Goal: Task Accomplishment & Management: Use online tool/utility

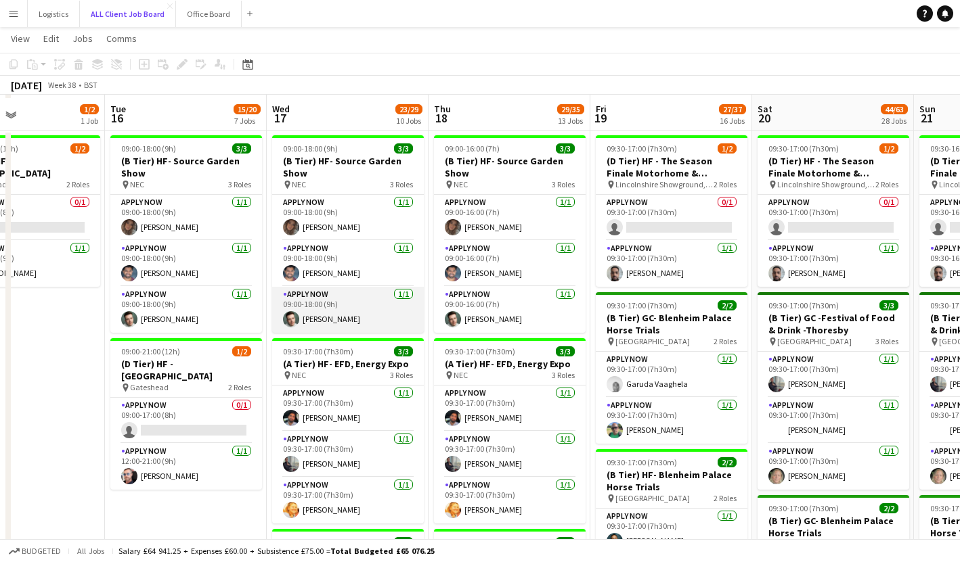
scroll to position [548, 0]
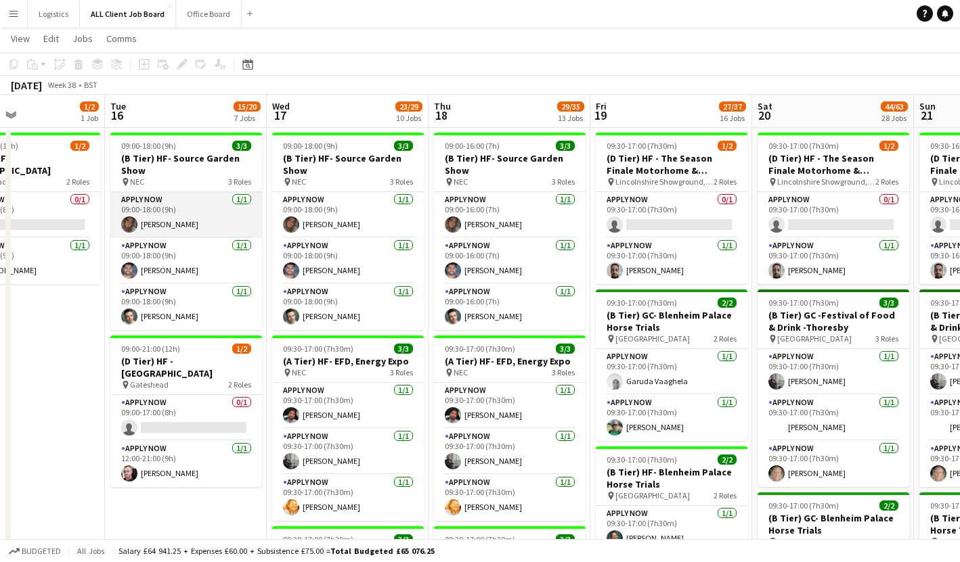
click at [201, 223] on app-card-role "APPLY NOW [DATE] 09:00-18:00 (9h) [PERSON_NAME]" at bounding box center [186, 215] width 152 height 46
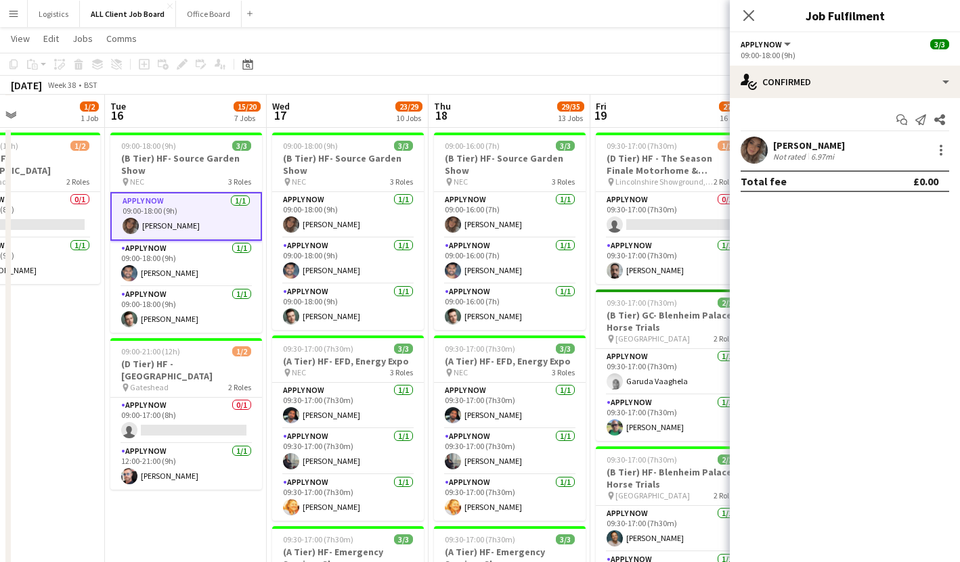
click at [709, 152] on app-user-avatar at bounding box center [753, 150] width 27 height 27
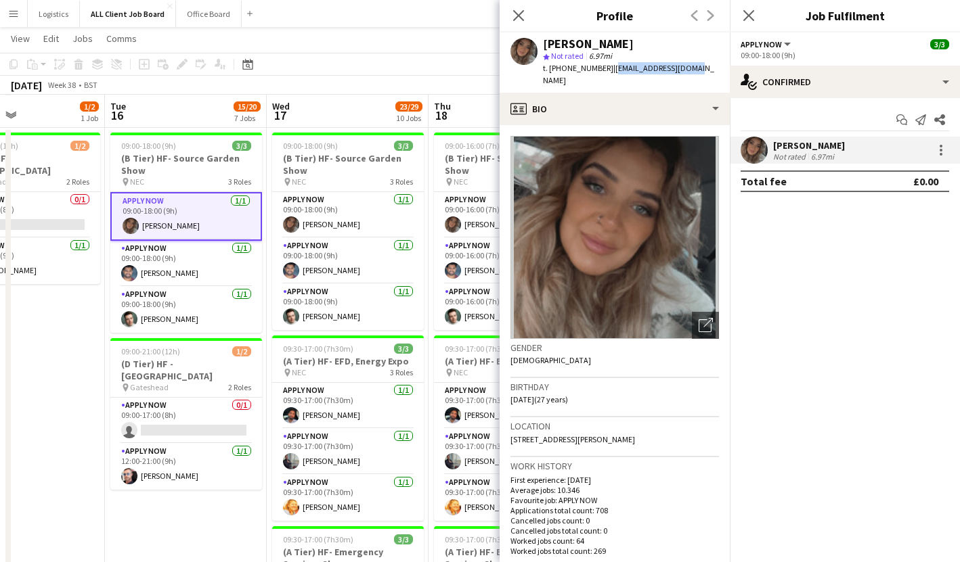
drag, startPoint x: 677, startPoint y: 68, endPoint x: 608, endPoint y: 70, distance: 69.7
click at [607, 70] on div "[PERSON_NAME] star Not rated 6.97mi t. [PHONE_NUMBER] | [PERSON_NAME][EMAIL_ADD…" at bounding box center [614, 62] width 230 height 60
copy span "[EMAIL_ADDRESS][DOMAIN_NAME]"
click at [195, 259] on app-card-role "APPLY NOW [DATE] 09:00-18:00 (9h) [PERSON_NAME]" at bounding box center [186, 264] width 152 height 46
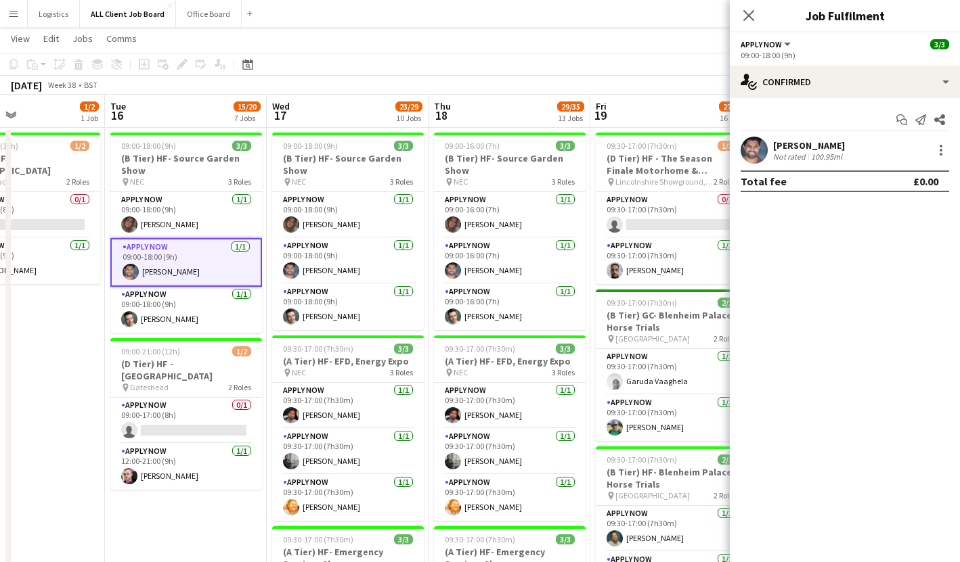
click at [709, 154] on app-user-avatar at bounding box center [753, 150] width 27 height 27
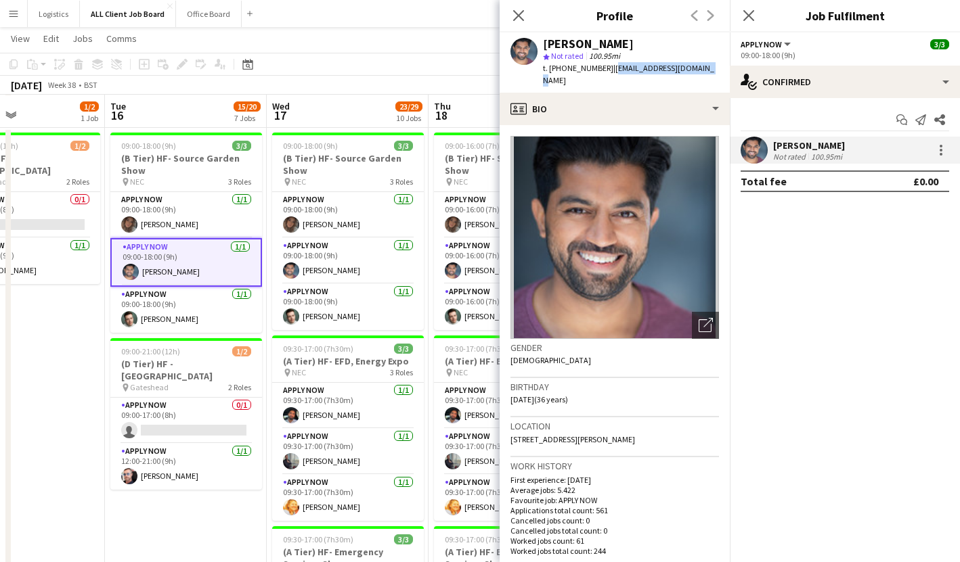
drag, startPoint x: 694, startPoint y: 68, endPoint x: 606, endPoint y: 68, distance: 88.0
click at [606, 68] on span "| [EMAIL_ADDRESS][DOMAIN_NAME]" at bounding box center [628, 74] width 171 height 22
copy span "[EMAIL_ADDRESS][DOMAIN_NAME]"
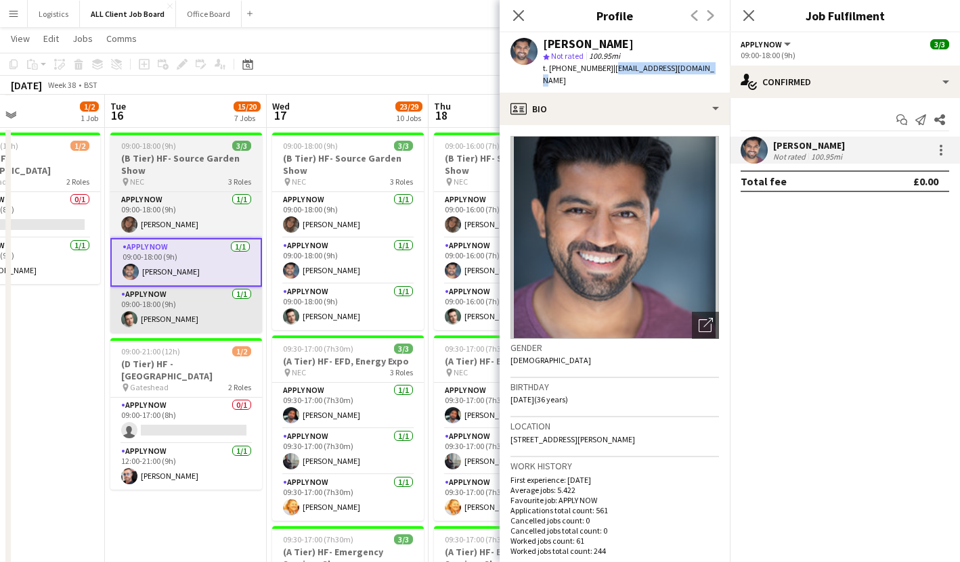
click at [194, 298] on app-card-role "APPLY NOW [DATE] 09:00-18:00 (9h) [PERSON_NAME]" at bounding box center [186, 310] width 152 height 46
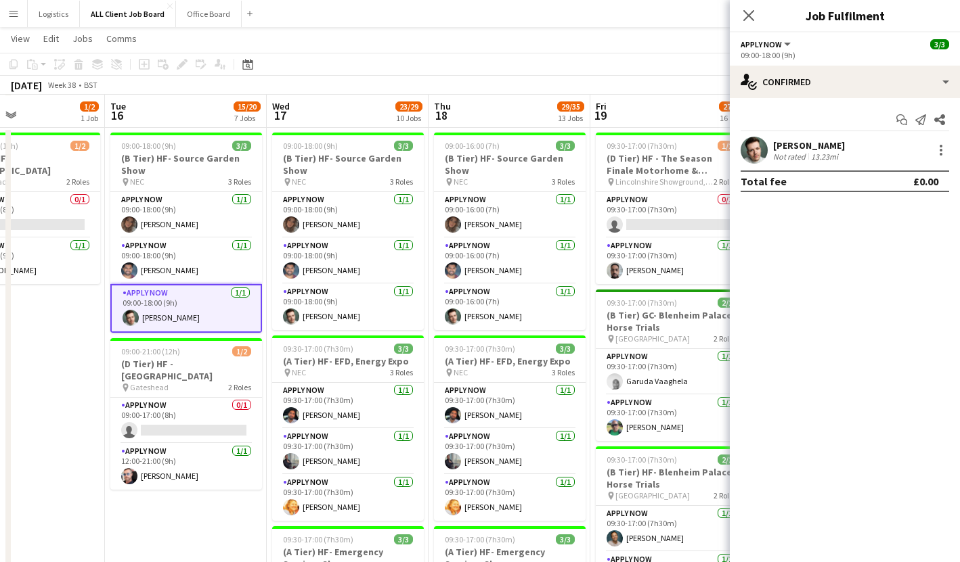
click at [709, 150] on app-user-avatar at bounding box center [753, 150] width 27 height 27
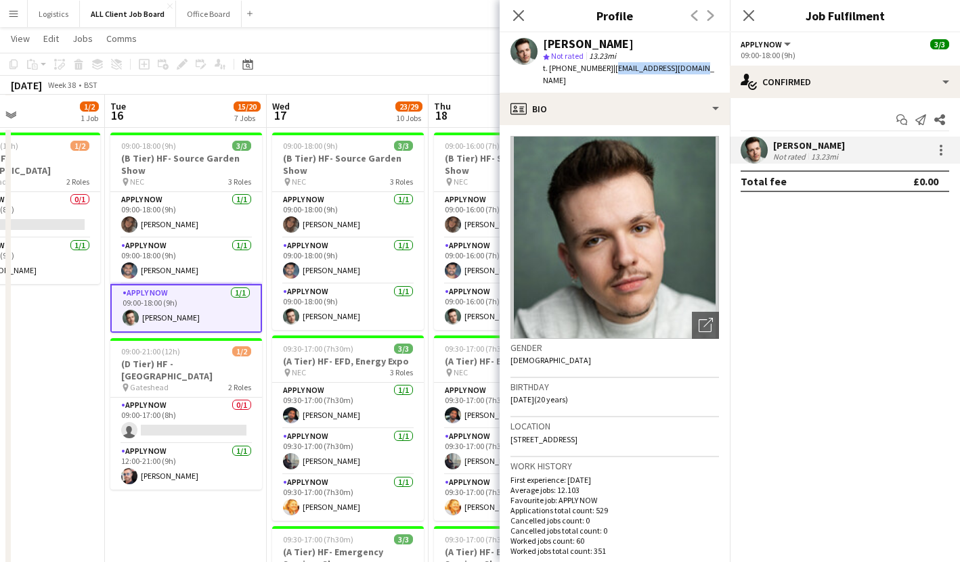
drag, startPoint x: 695, startPoint y: 68, endPoint x: 607, endPoint y: 72, distance: 88.1
click at [607, 72] on div "[PERSON_NAME] star Not rated 13.23mi t. [PHONE_NUMBER] | [EMAIL_ADDRESS][DOMAIN…" at bounding box center [614, 62] width 230 height 60
copy span "[EMAIL_ADDRESS][DOMAIN_NAME]"
click at [518, 13] on icon "Close pop-in" at bounding box center [518, 15] width 13 height 13
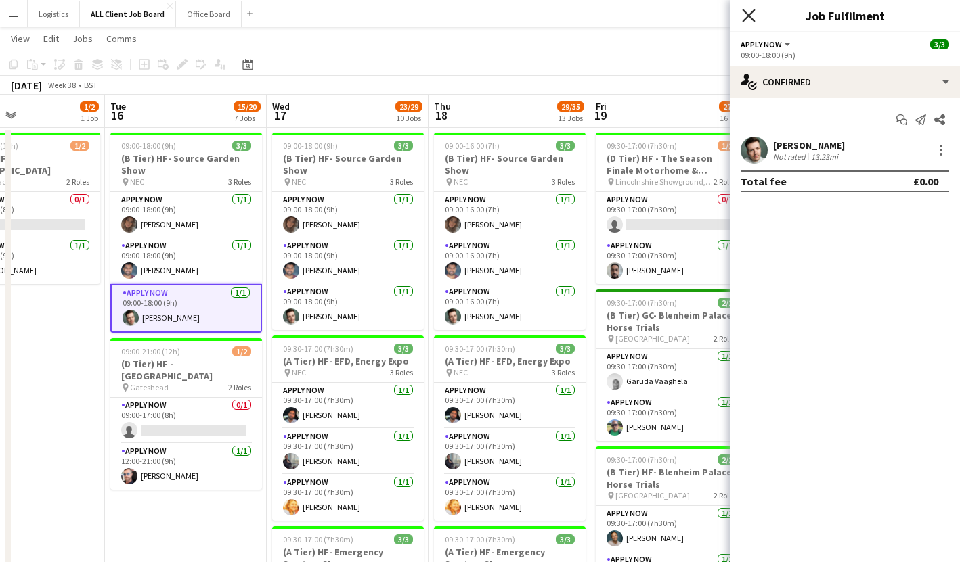
click at [709, 14] on icon "Close pop-in" at bounding box center [748, 15] width 13 height 13
